Goal: Task Accomplishment & Management: Use online tool/utility

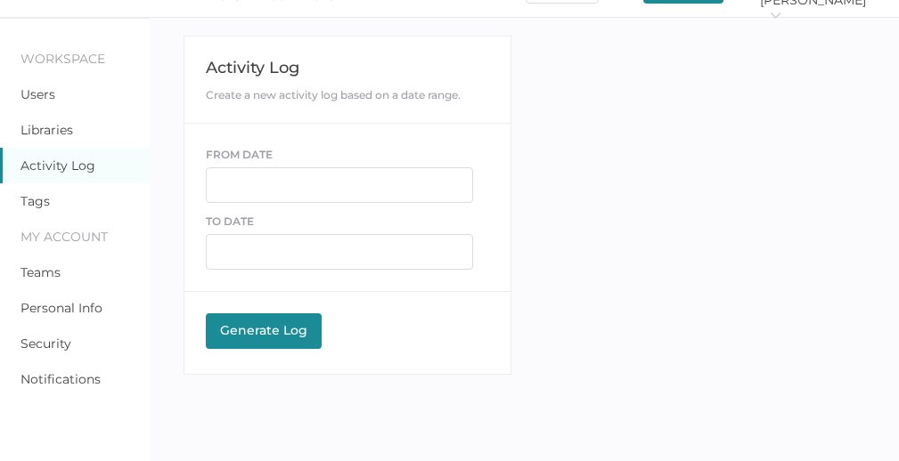
scroll to position [26, 0]
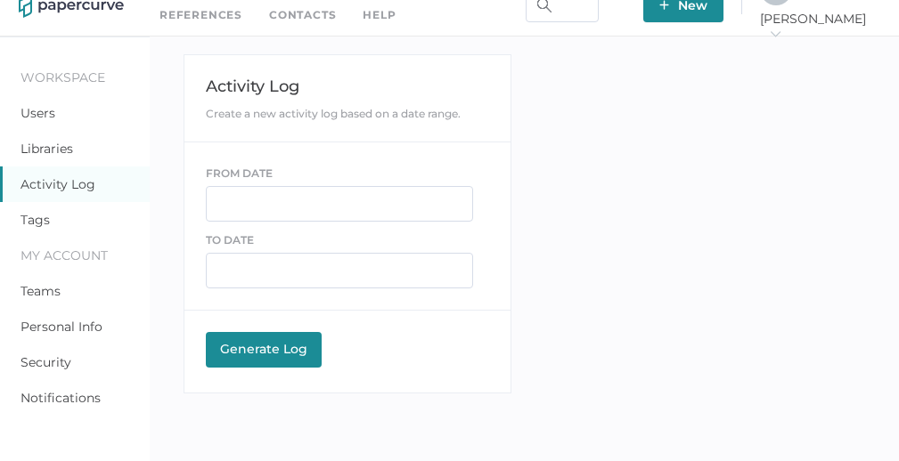
click at [828, 16] on div "J K [PERSON_NAME]" at bounding box center [820, 5] width 120 height 64
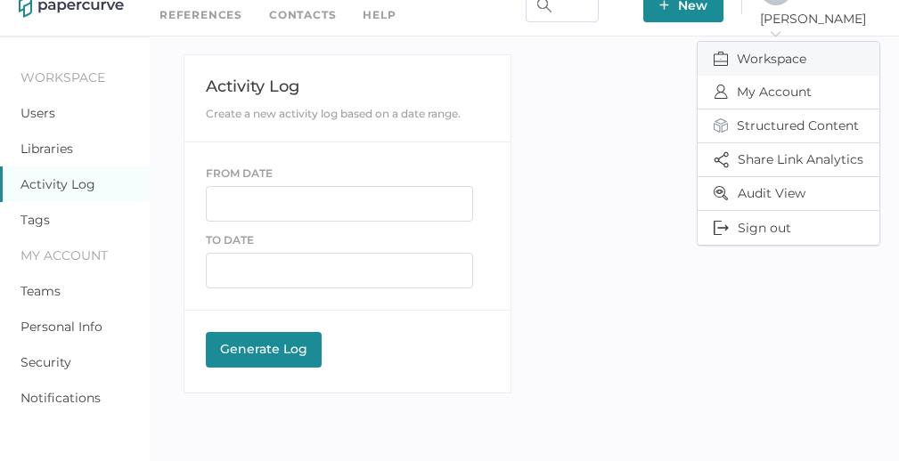
click at [795, 49] on span "Workspace" at bounding box center [789, 59] width 150 height 34
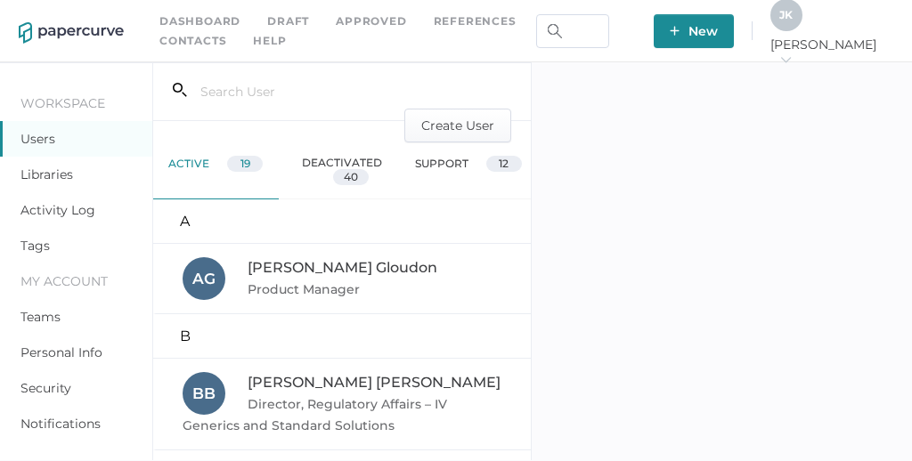
click at [45, 215] on link "Activity Log" at bounding box center [57, 210] width 75 height 16
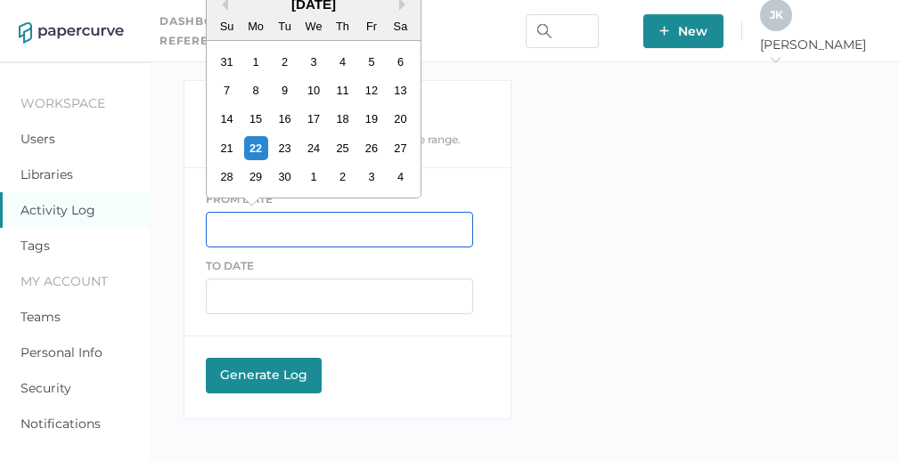
click at [284, 223] on input "text" at bounding box center [339, 230] width 267 height 36
click at [220, 145] on div "21" at bounding box center [227, 148] width 24 height 24
type input "09/21/2025"
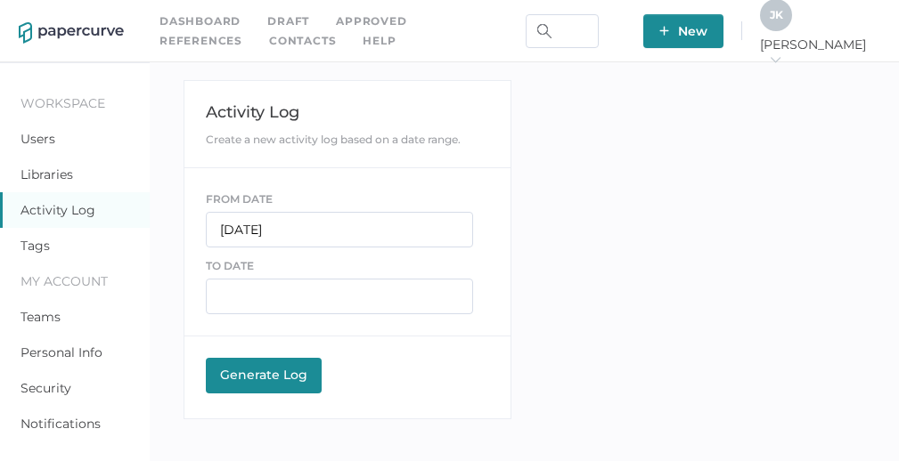
click at [260, 371] on div "Generate Log" at bounding box center [264, 375] width 98 height 16
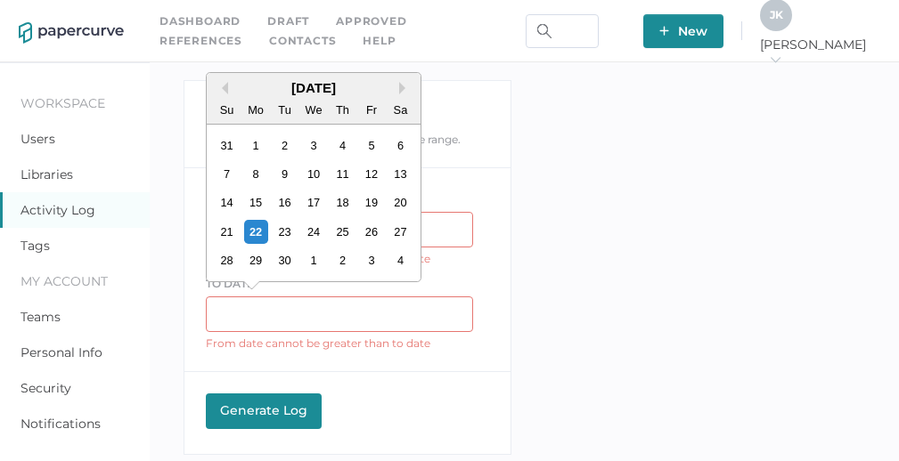
click at [296, 312] on input "text" at bounding box center [339, 315] width 267 height 36
click at [287, 236] on div "23" at bounding box center [285, 232] width 24 height 24
type input "09/23/2025"
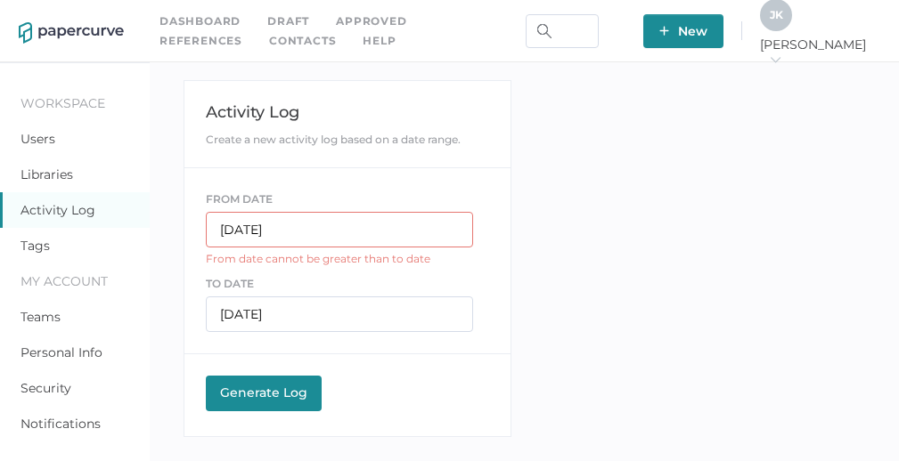
click at [280, 404] on button "Generate Log Processing" at bounding box center [264, 394] width 116 height 36
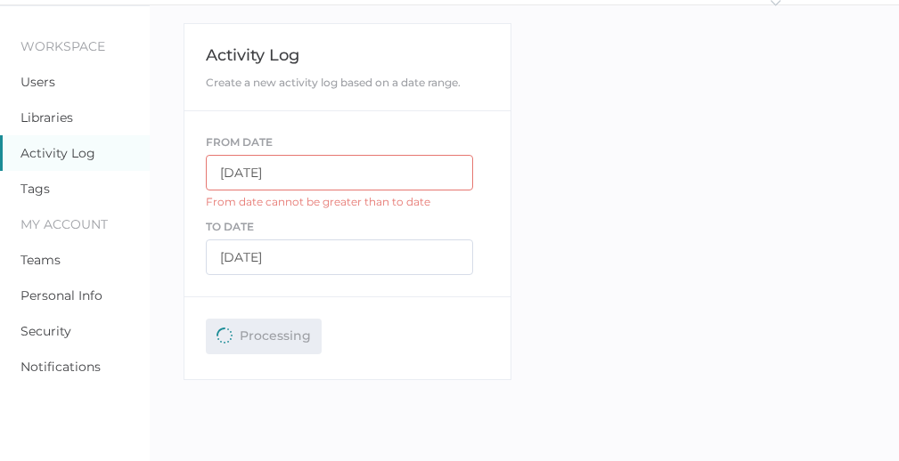
scroll to position [62, 0]
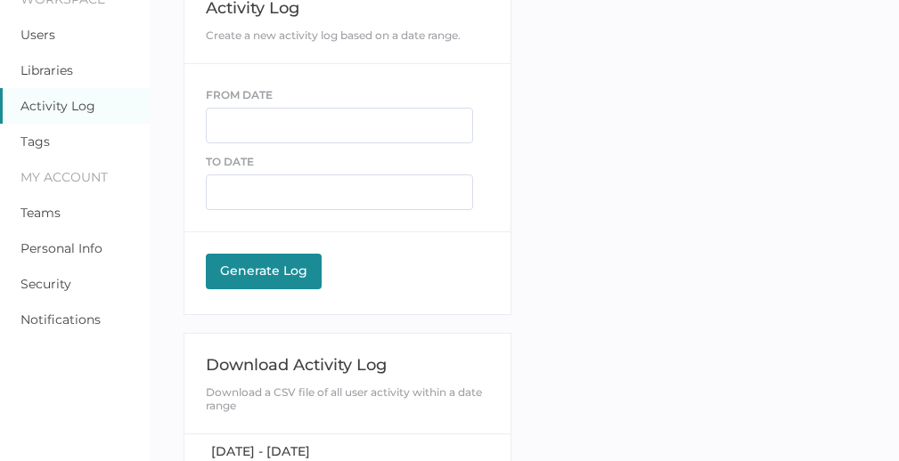
scroll to position [188, 0]
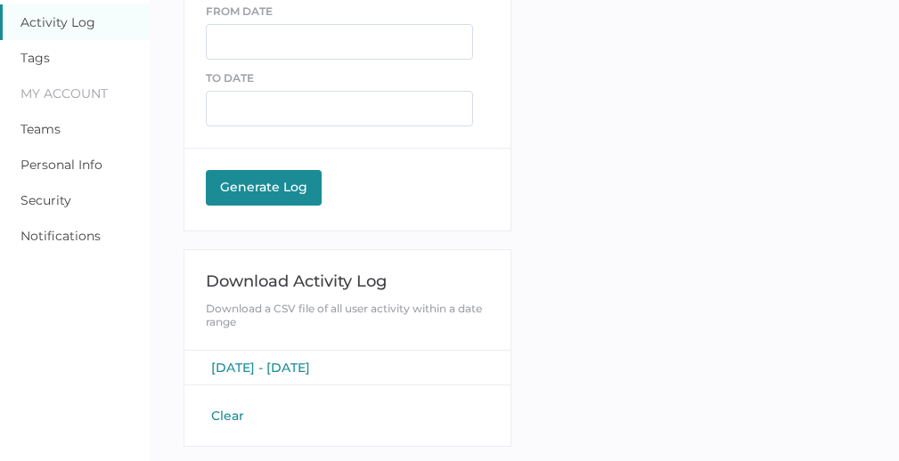
click at [306, 365] on span "[DATE] - [DATE]" at bounding box center [260, 368] width 99 height 16
